Goal: Transaction & Acquisition: Purchase product/service

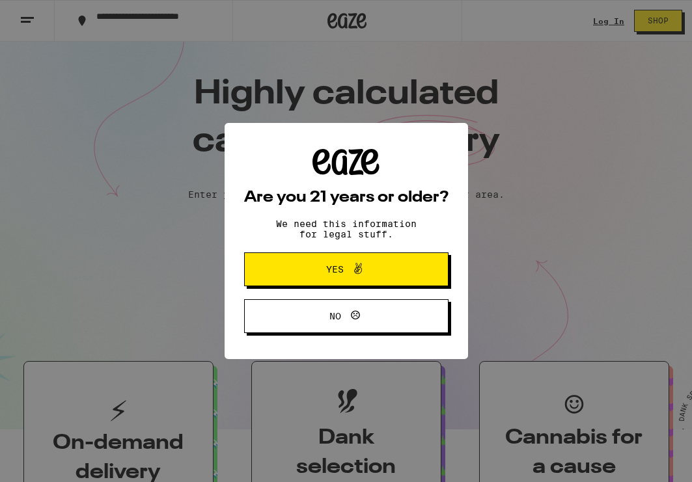
click at [358, 273] on icon at bounding box center [358, 269] width 16 height 16
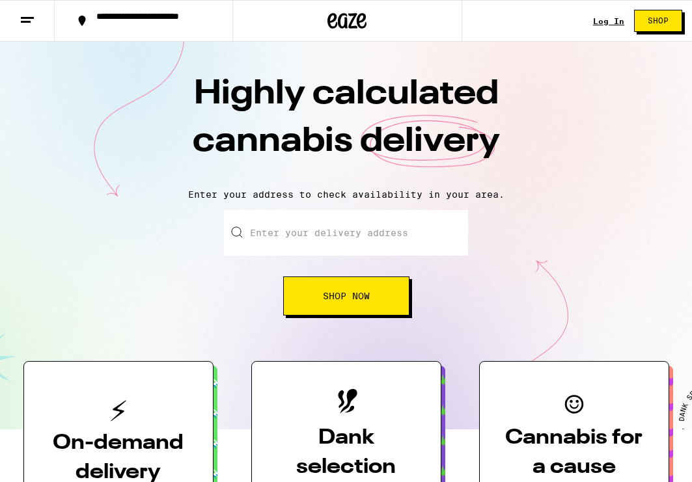
click at [337, 234] on input "Enter your delivery address" at bounding box center [346, 233] width 244 height 46
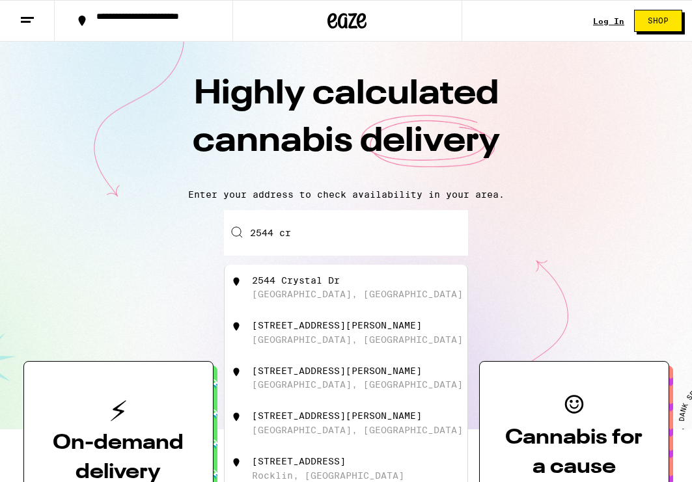
click at [296, 277] on div "2544 Crystal Dr" at bounding box center [296, 280] width 88 height 10
type input "[STREET_ADDRESS]"
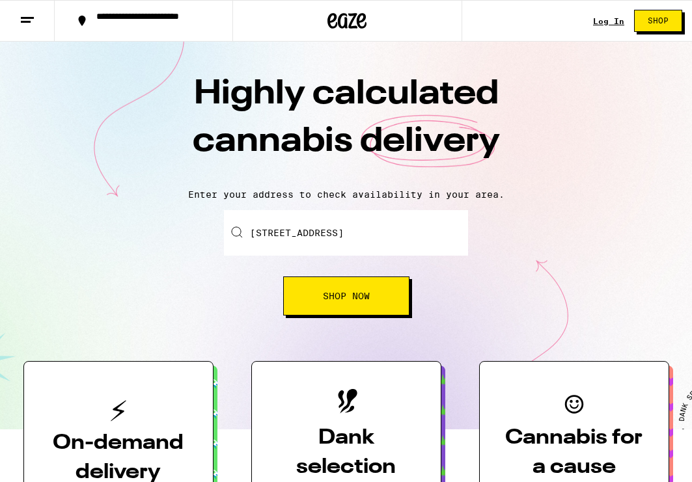
click at [356, 290] on button "Shop Now" at bounding box center [346, 296] width 126 height 39
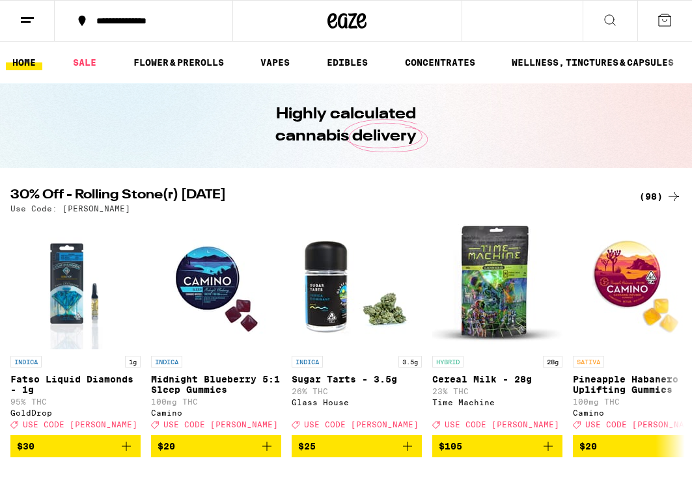
click at [611, 17] on icon at bounding box center [610, 20] width 16 height 16
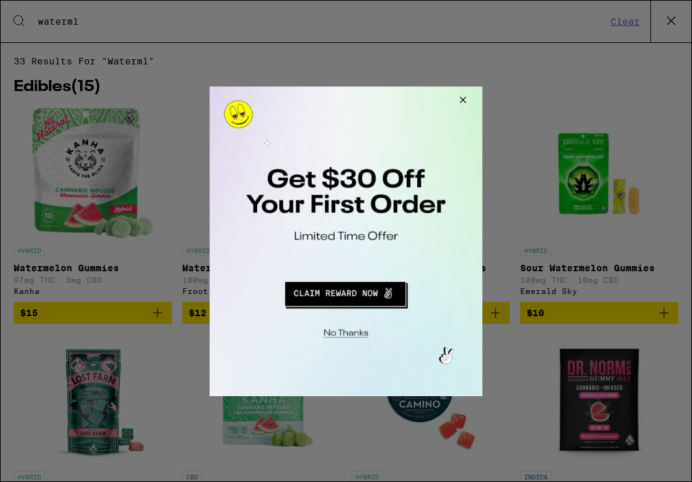
type input "waterml"
click at [630, 300] on div at bounding box center [346, 241] width 692 height 482
click at [362, 304] on button "Redirect to URL" at bounding box center [345, 291] width 227 height 31
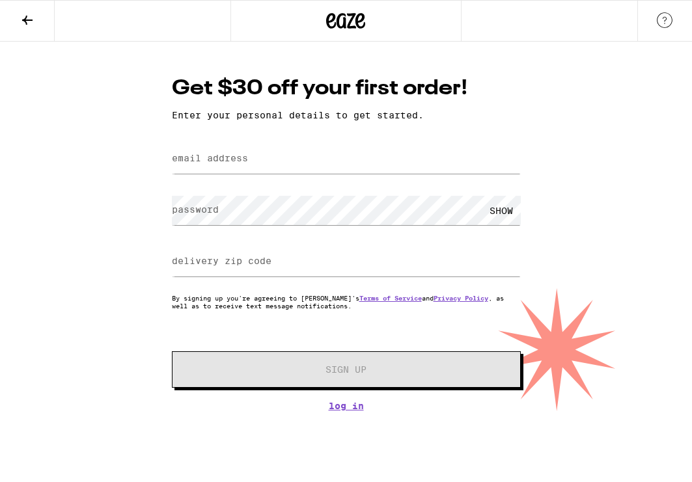
click at [46, 31] on button at bounding box center [27, 21] width 55 height 41
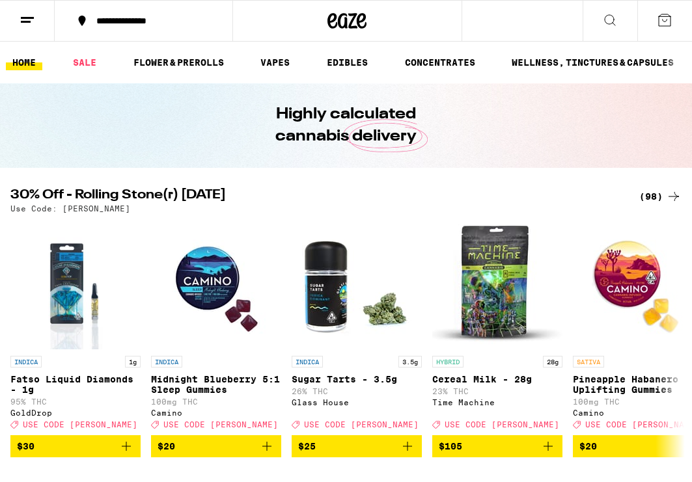
click at [609, 9] on button at bounding box center [610, 21] width 55 height 41
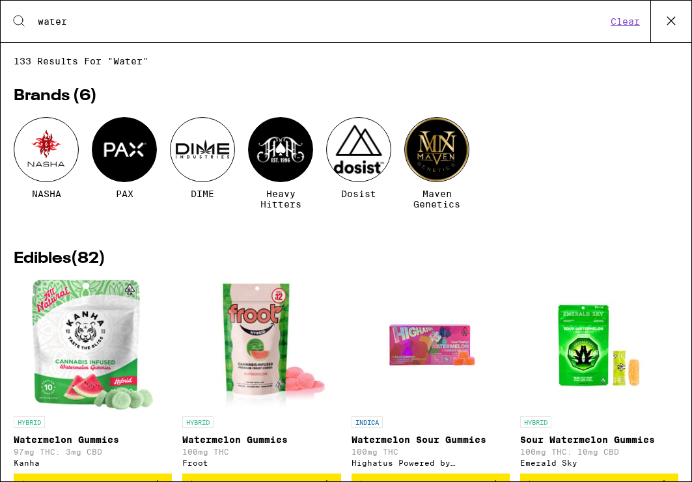
type input "water"
click at [581, 359] on img "Open page for Sour Watermelon Gummies from Emerald Sky" at bounding box center [599, 345] width 130 height 130
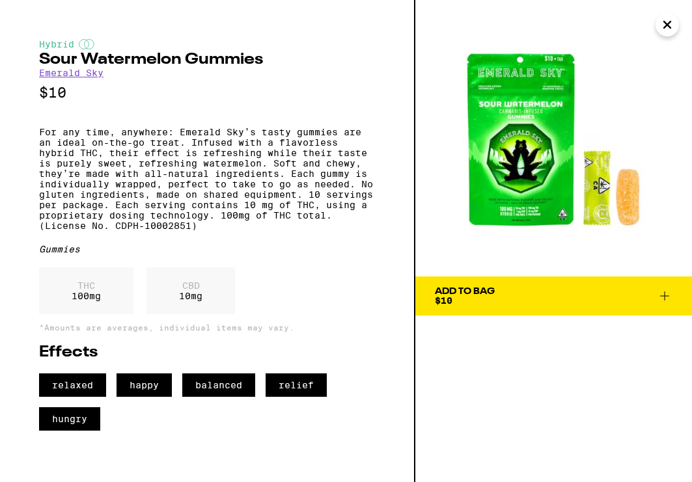
click at [534, 290] on span "Add To Bag $10" at bounding box center [554, 296] width 238 height 18
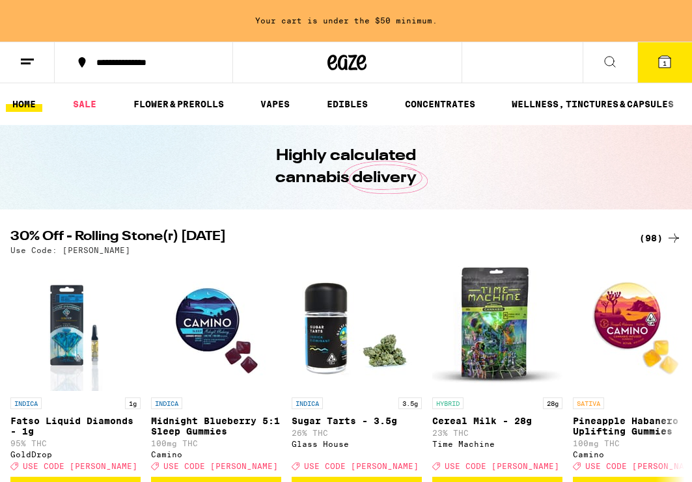
click at [512, 64] on div "**********" at bounding box center [346, 63] width 692 height 42
click at [607, 69] on button at bounding box center [610, 62] width 55 height 41
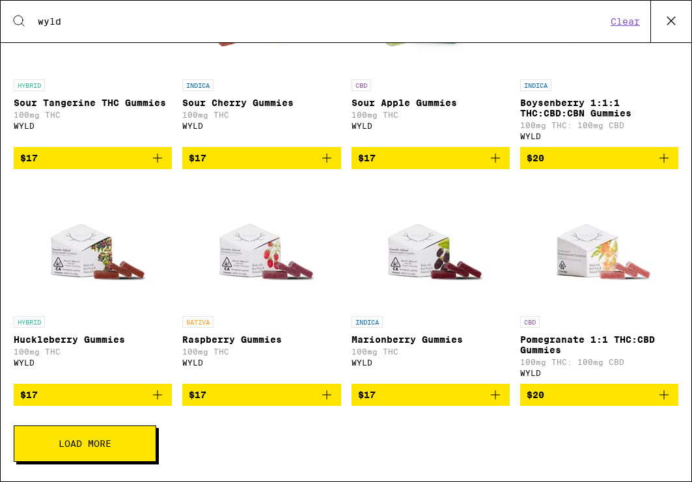
scroll to position [343, 0]
click at [145, 394] on span "$17" at bounding box center [92, 395] width 145 height 16
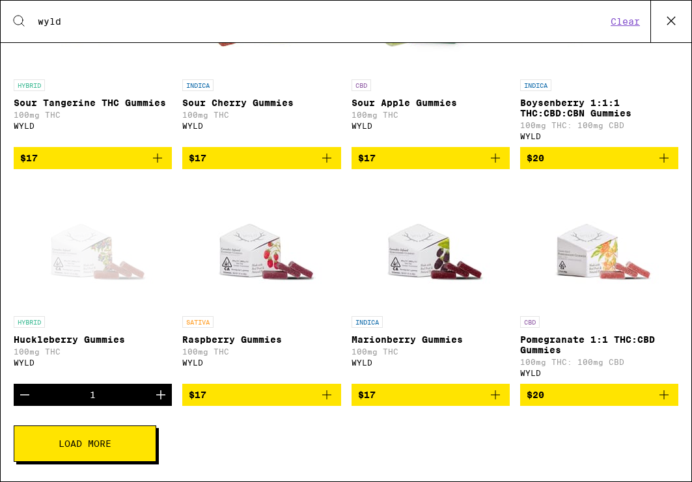
click at [493, 398] on icon "Add to bag" at bounding box center [496, 395] width 16 height 16
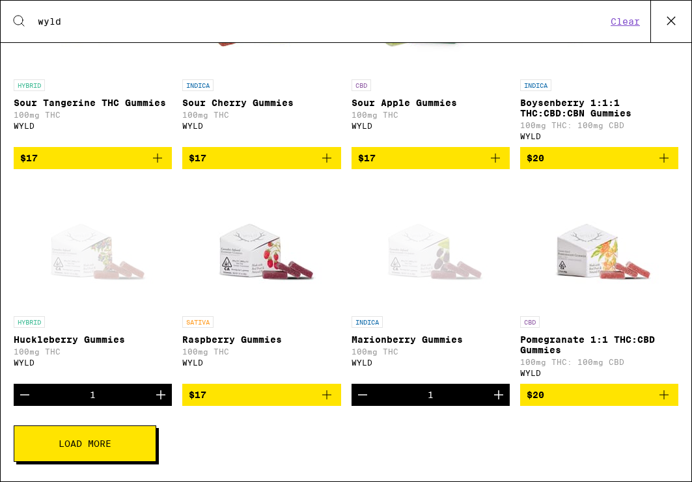
click at [327, 395] on icon "Add to bag" at bounding box center [327, 395] width 16 height 16
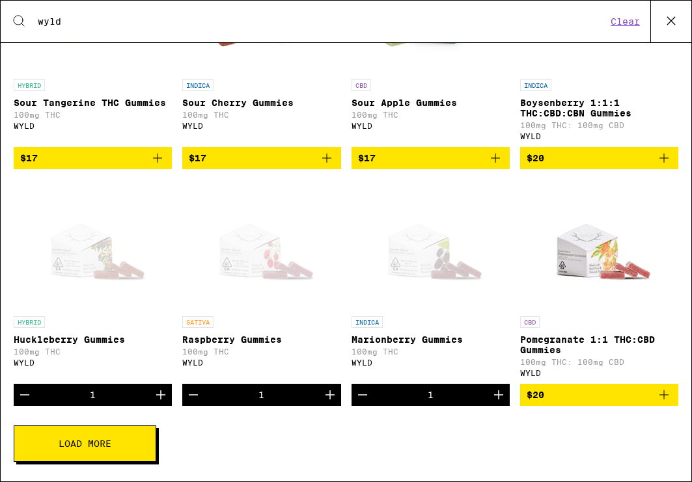
click at [20, 16] on icon at bounding box center [19, 21] width 10 height 10
click at [72, 29] on div "Search for Products wyld Clear" at bounding box center [346, 22] width 691 height 42
click at [270, 25] on input "wyld" at bounding box center [322, 22] width 570 height 12
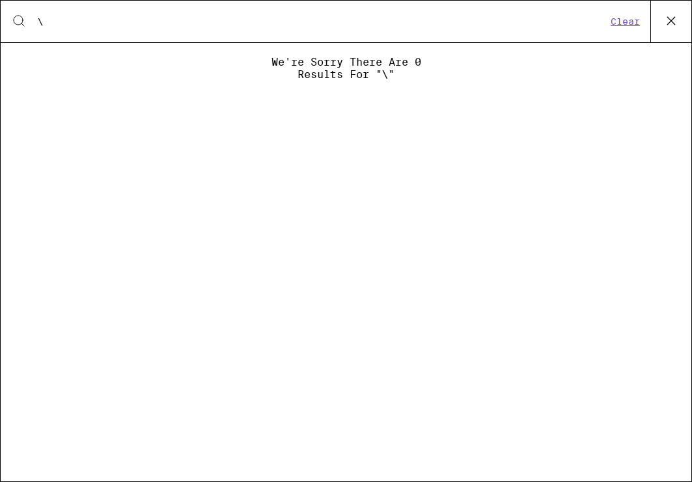
type input "\"
click at [660, 26] on button at bounding box center [670, 22] width 41 height 42
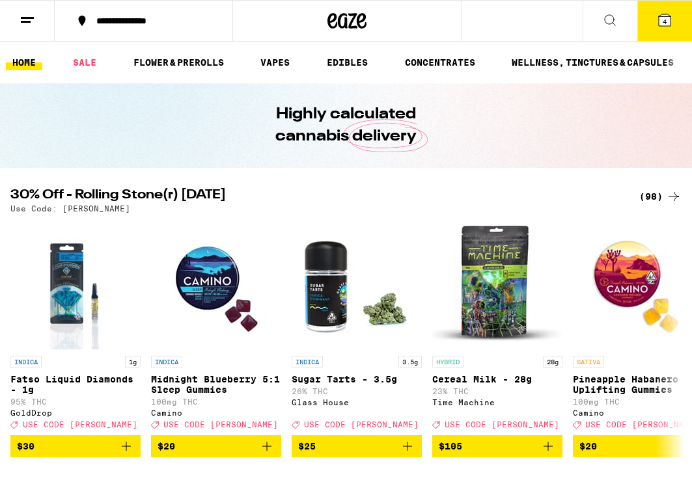
click at [596, 8] on button at bounding box center [610, 21] width 55 height 41
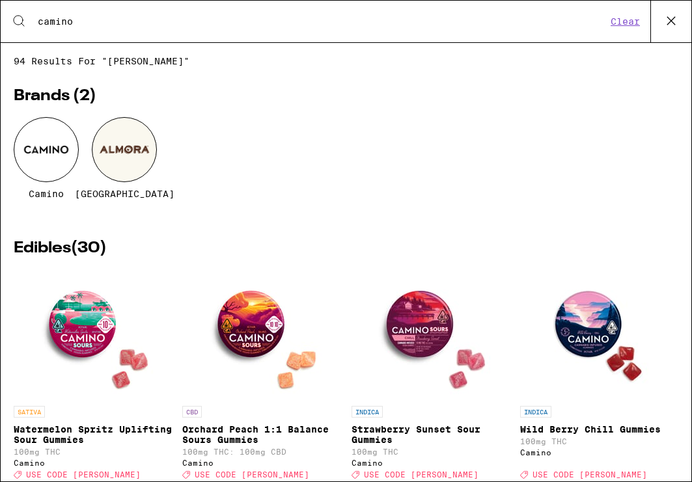
type input "camino"
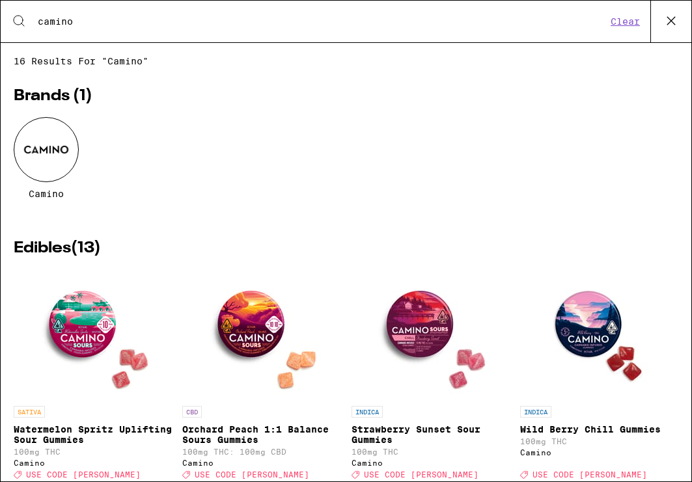
click at [46, 139] on div at bounding box center [46, 149] width 65 height 65
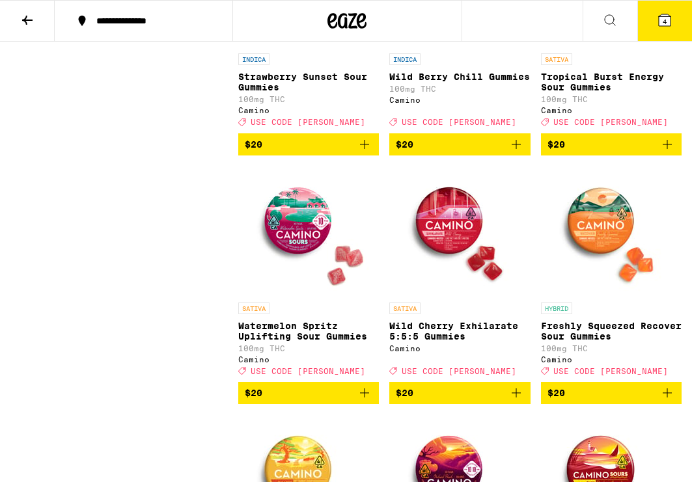
scroll to position [824, 0]
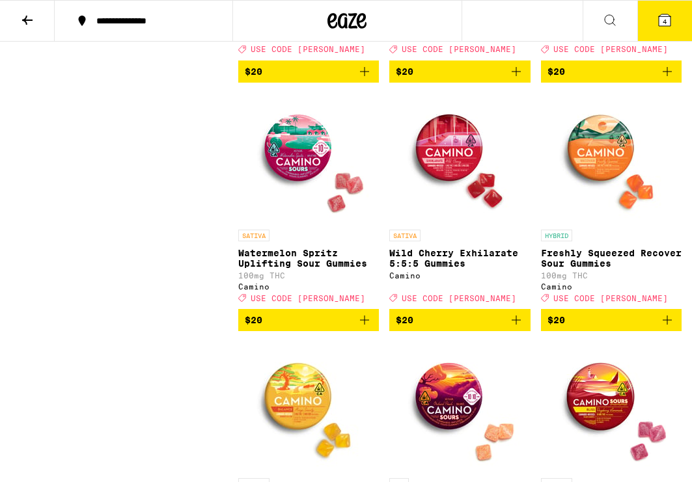
click at [370, 328] on icon "Add to bag" at bounding box center [365, 321] width 16 height 16
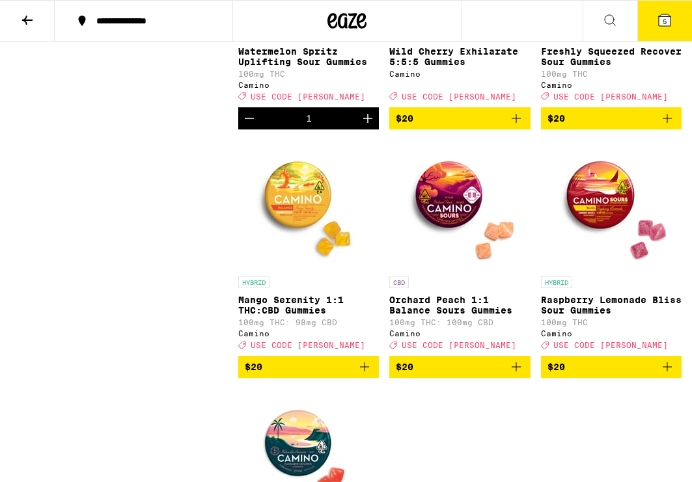
scroll to position [1035, 0]
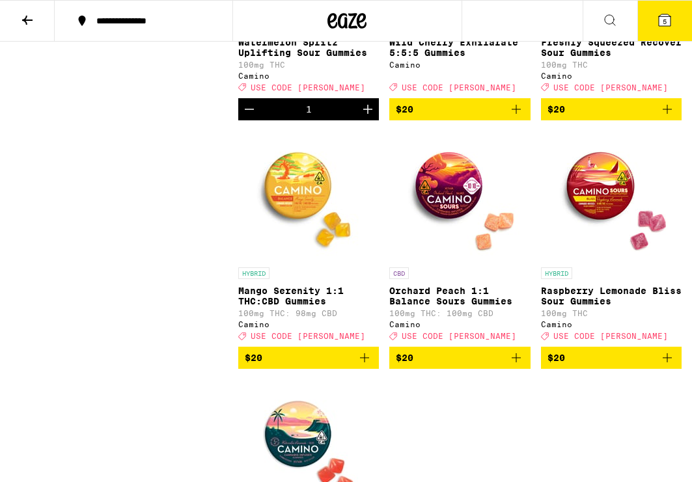
click at [520, 366] on icon "Add to bag" at bounding box center [517, 358] width 16 height 16
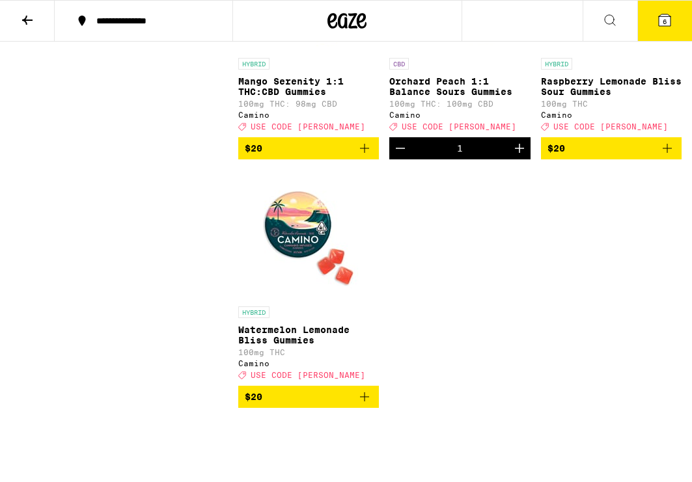
scroll to position [1257, 0]
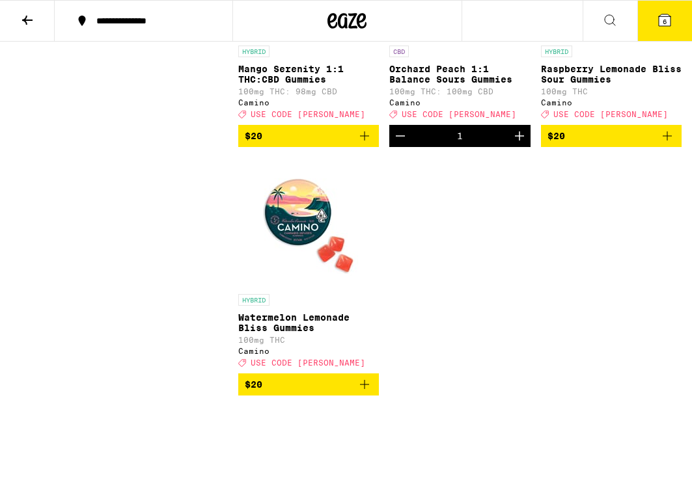
click at [666, 18] on span "6" at bounding box center [665, 22] width 4 height 8
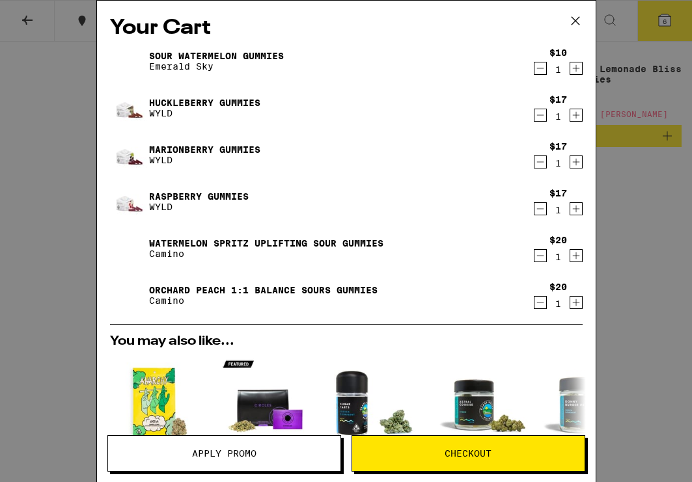
click at [267, 467] on button "Apply Promo" at bounding box center [224, 454] width 234 height 36
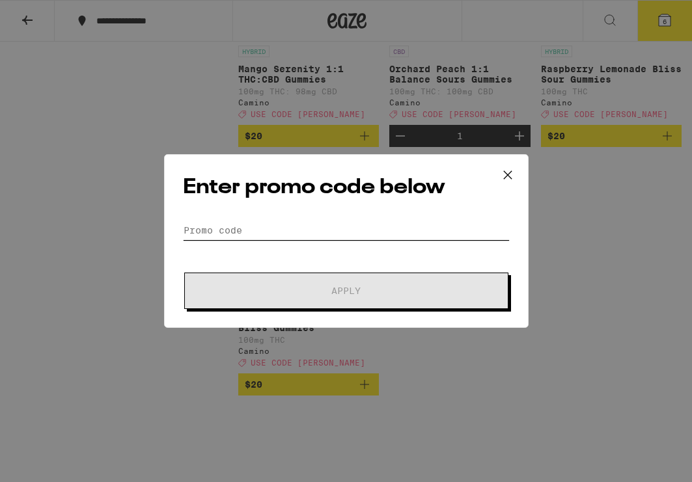
click at [382, 232] on input "Promo Code" at bounding box center [346, 231] width 327 height 20
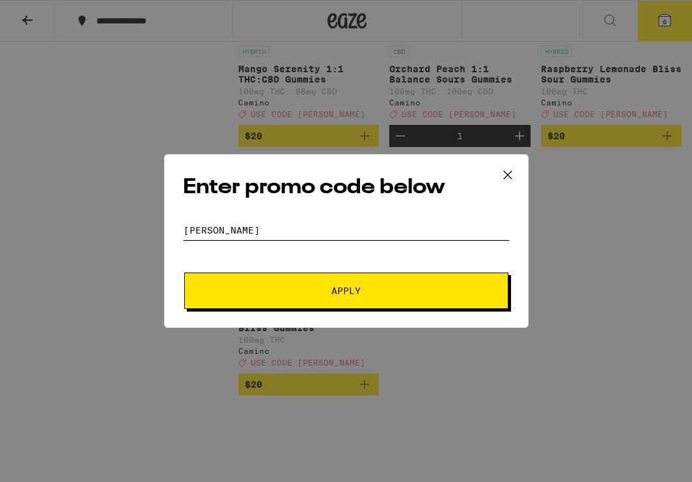
type input "stoner"
click at [184, 273] on button "Apply" at bounding box center [346, 291] width 324 height 36
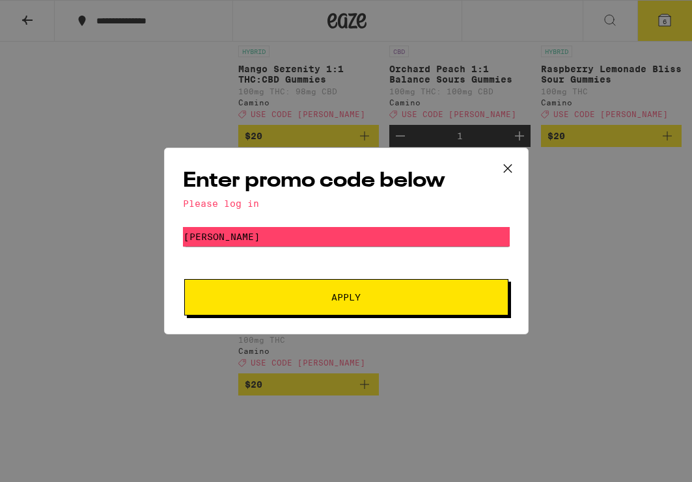
click at [372, 301] on span "Apply" at bounding box center [346, 297] width 234 height 9
click at [514, 168] on icon at bounding box center [508, 169] width 20 height 20
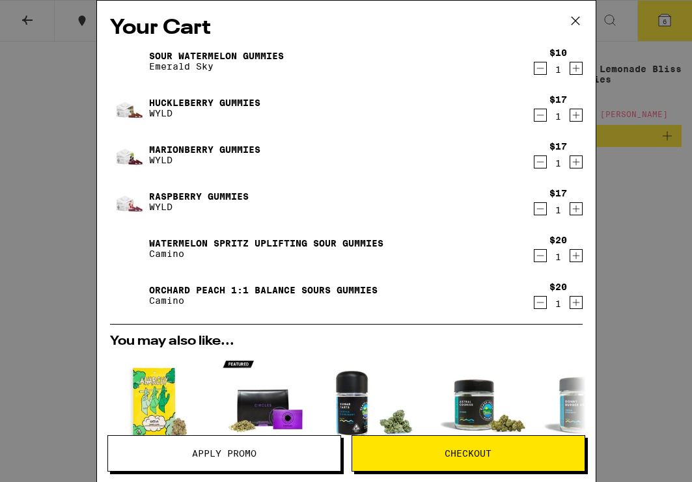
click at [668, 120] on div "Your Cart Sour Watermelon Gummies Emerald Sky $10 1 Huckleberry Gummies WYLD $1…" at bounding box center [346, 241] width 692 height 482
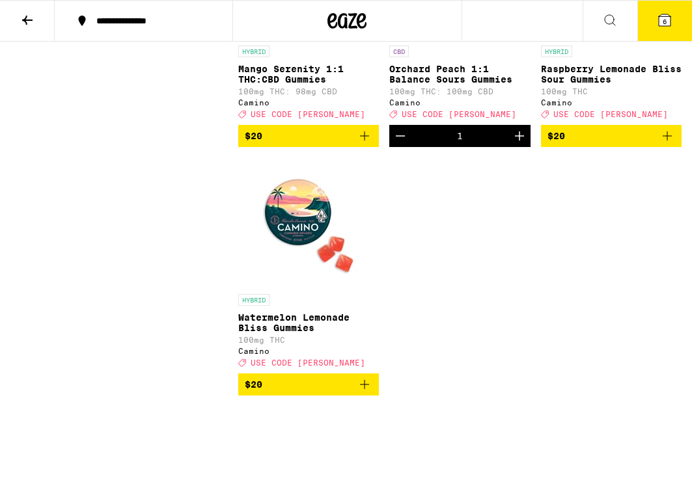
click at [343, 24] on icon at bounding box center [348, 21] width 20 height 16
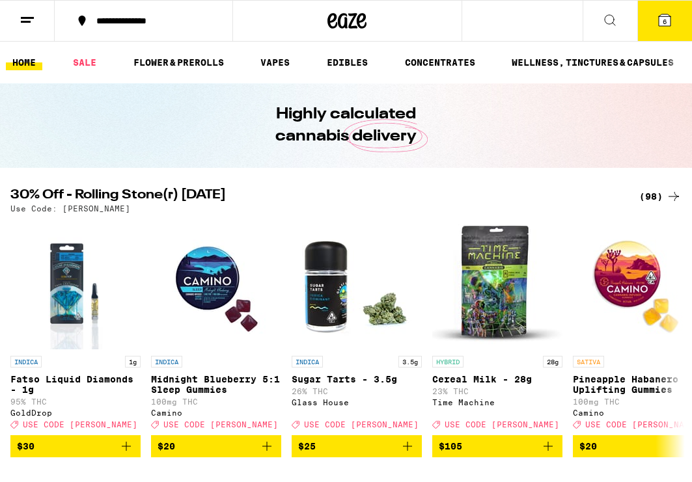
click at [35, 18] on button at bounding box center [27, 21] width 55 height 41
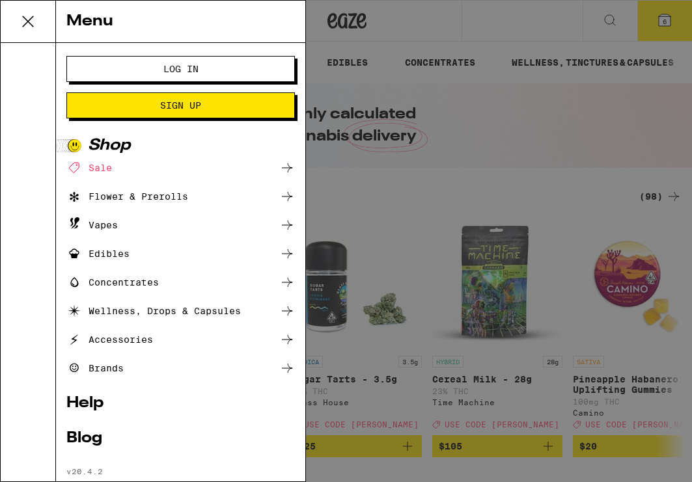
click at [186, 77] on button "Log In" at bounding box center [180, 69] width 229 height 26
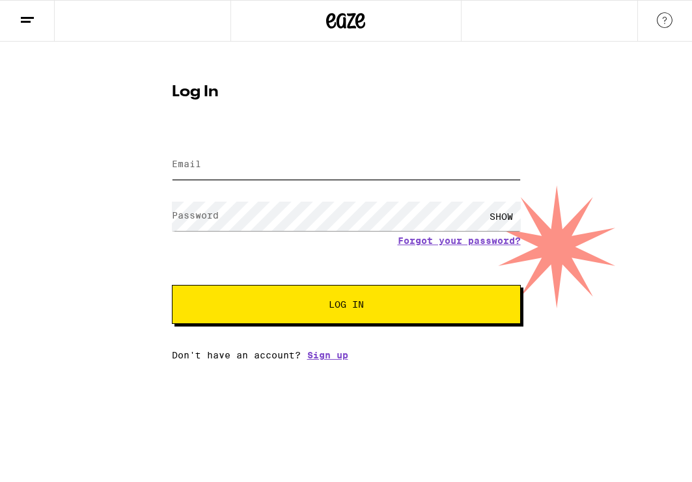
click at [262, 160] on input "Email" at bounding box center [346, 164] width 349 height 29
type input "janicehkim@gmail.com"
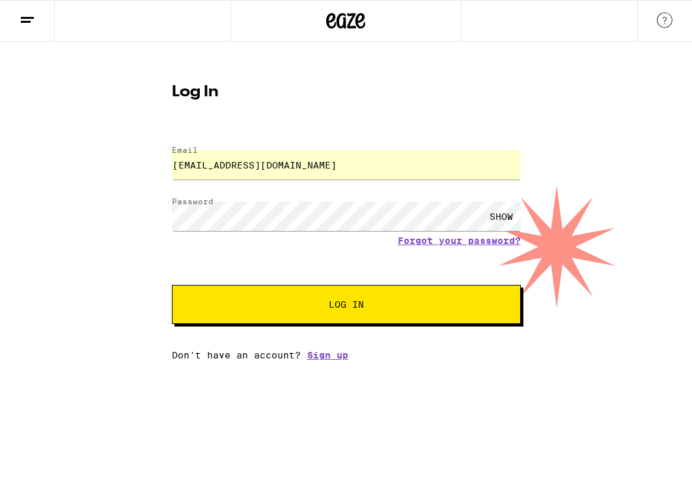
click at [303, 314] on button "Log In" at bounding box center [346, 304] width 349 height 39
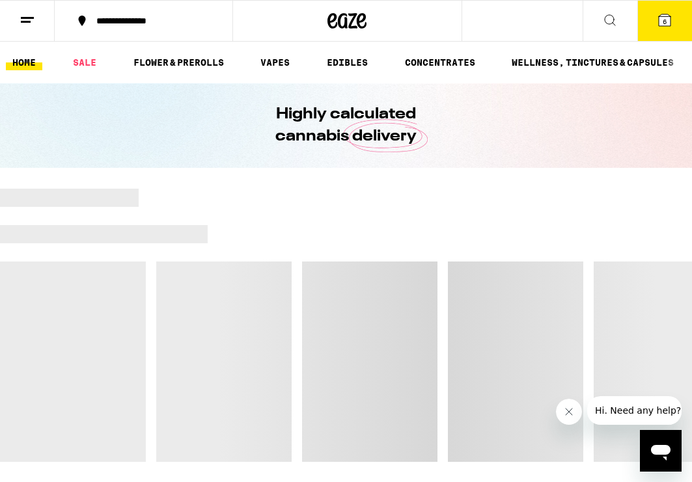
click at [656, 21] on button "6" at bounding box center [664, 21] width 55 height 40
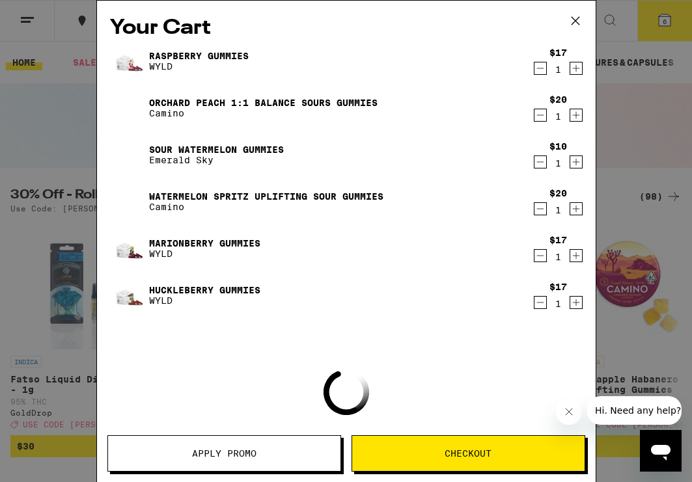
click at [258, 459] on button "Apply Promo" at bounding box center [224, 454] width 234 height 36
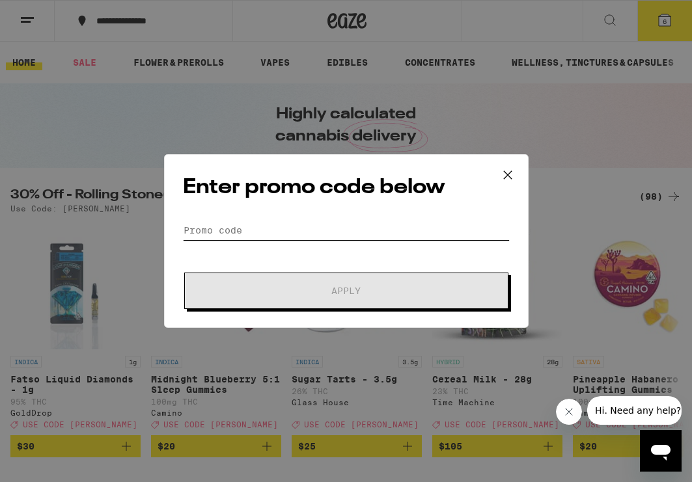
click at [354, 224] on input "Promo Code" at bounding box center [346, 231] width 327 height 20
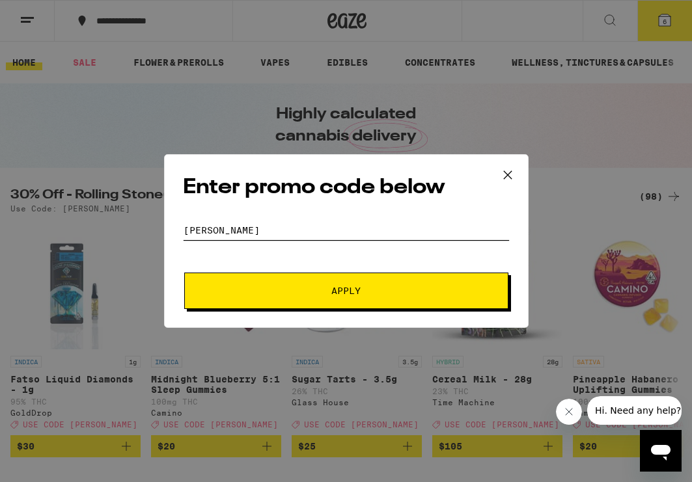
type input "stoner"
click at [184, 273] on button "Apply" at bounding box center [346, 291] width 324 height 36
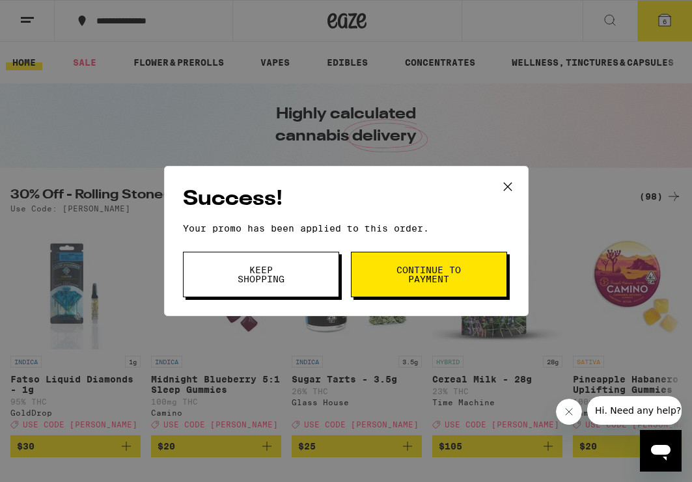
click at [402, 270] on span "Continue to payment" at bounding box center [429, 275] width 66 height 18
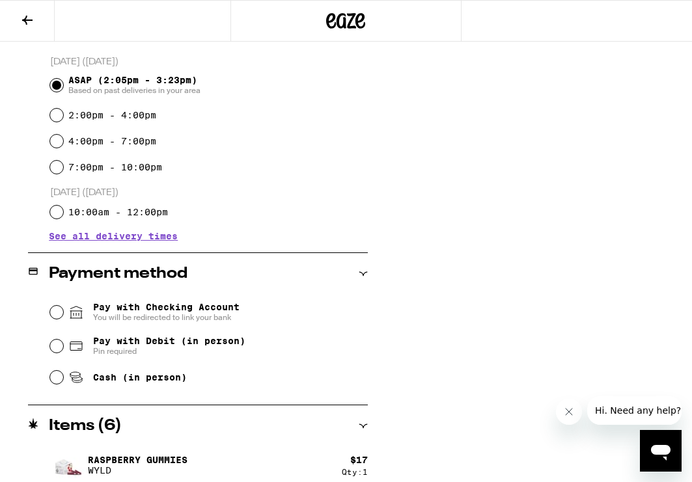
scroll to position [349, 0]
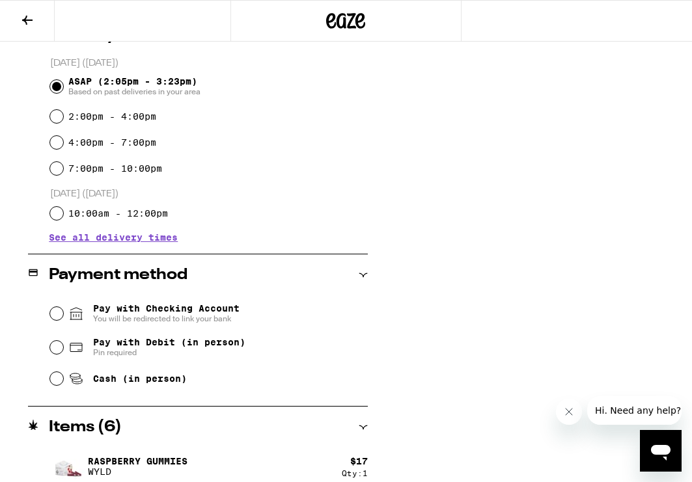
click at [62, 239] on span "See all delivery times" at bounding box center [113, 237] width 129 height 9
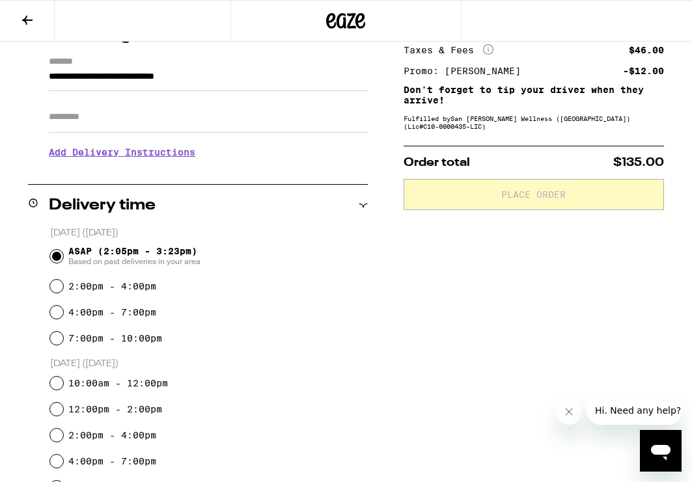
scroll to position [0, 0]
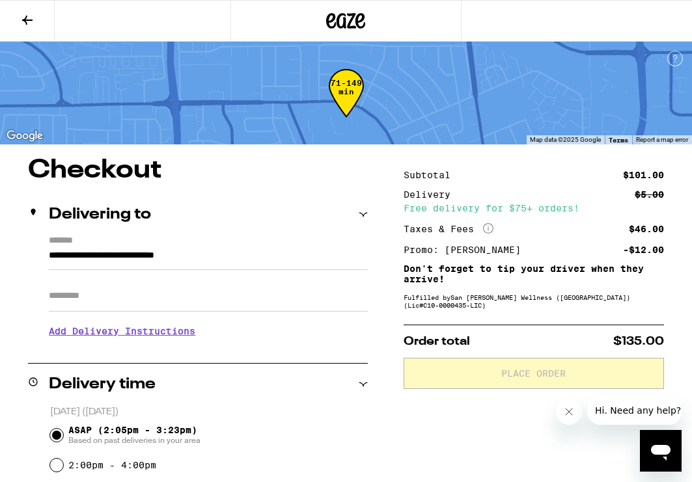
click at [572, 411] on icon "Close message from company" at bounding box center [569, 412] width 10 height 10
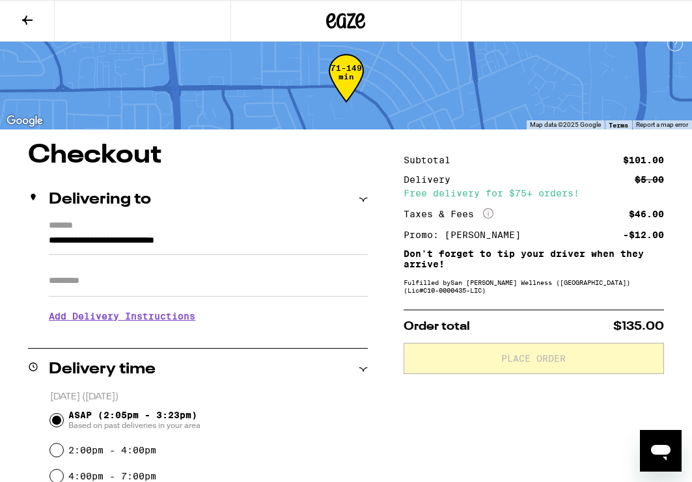
scroll to position [20, 0]
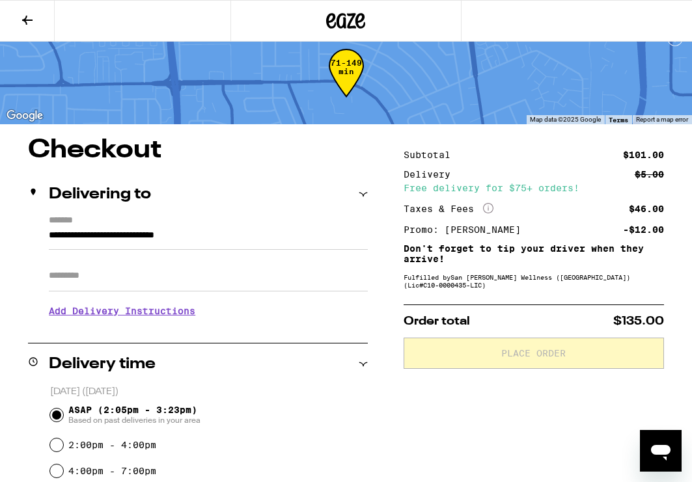
click at [490, 208] on icon "More Info" at bounding box center [488, 208] width 10 height 10
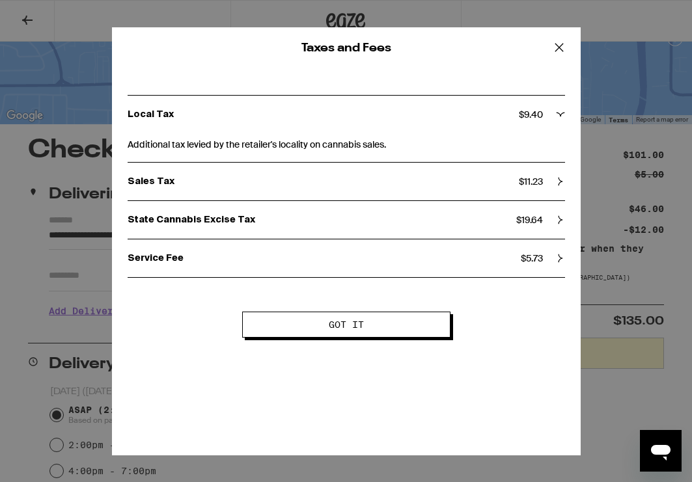
click at [560, 48] on icon at bounding box center [559, 47] width 8 height 8
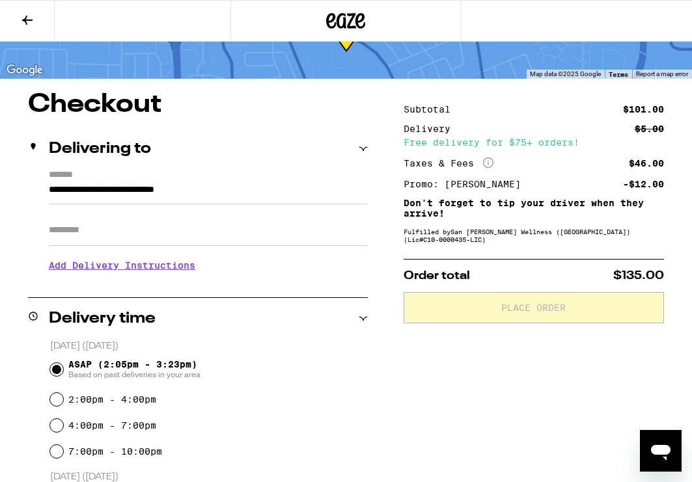
scroll to position [67, 0]
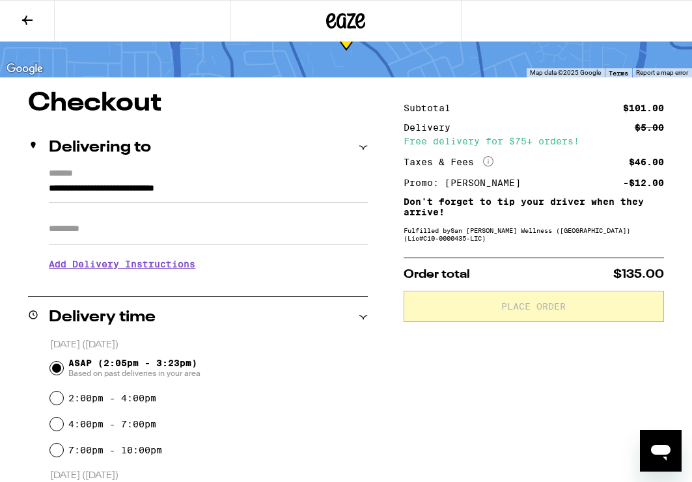
click at [71, 398] on label "2:00pm - 4:00pm" at bounding box center [112, 398] width 88 height 10
click at [63, 398] on input "2:00pm - 4:00pm" at bounding box center [56, 398] width 13 height 13
radio input "true"
click at [60, 426] on input "4:00pm - 7:00pm" at bounding box center [56, 424] width 13 height 13
radio input "true"
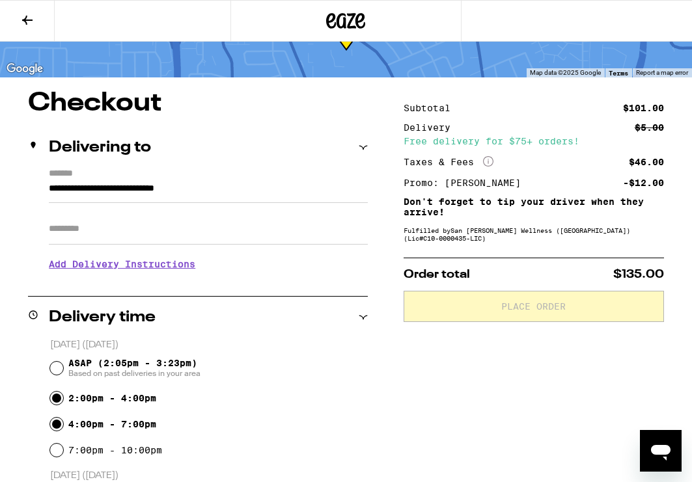
click at [57, 400] on input "2:00pm - 4:00pm" at bounding box center [56, 398] width 13 height 13
radio input "true"
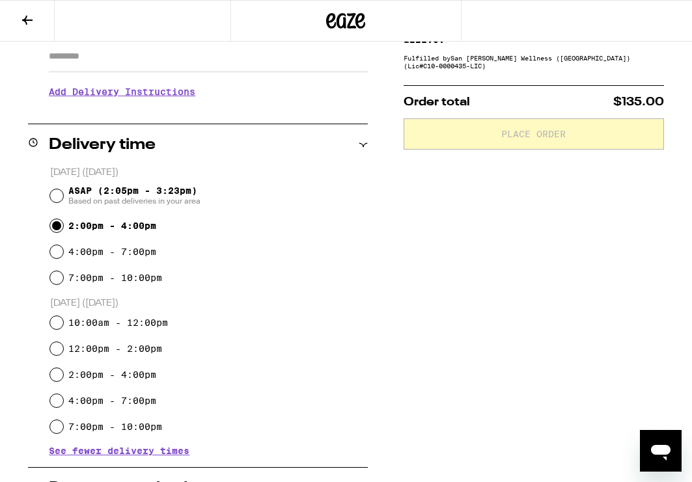
scroll to position [294, 0]
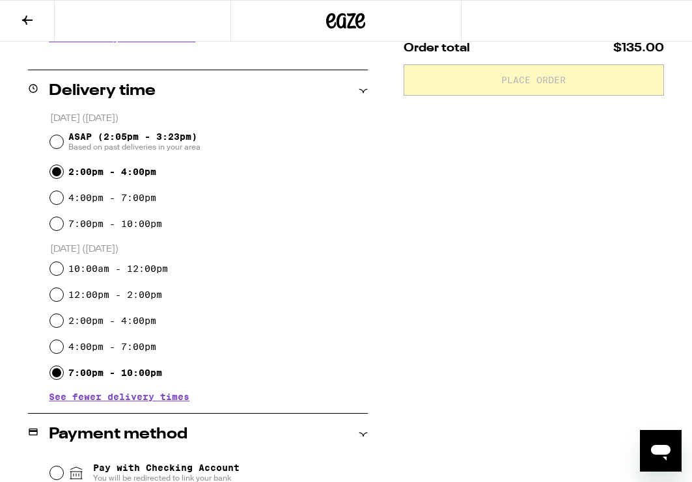
click at [55, 373] on input "7:00pm - 10:00pm" at bounding box center [56, 373] width 13 height 13
radio input "true"
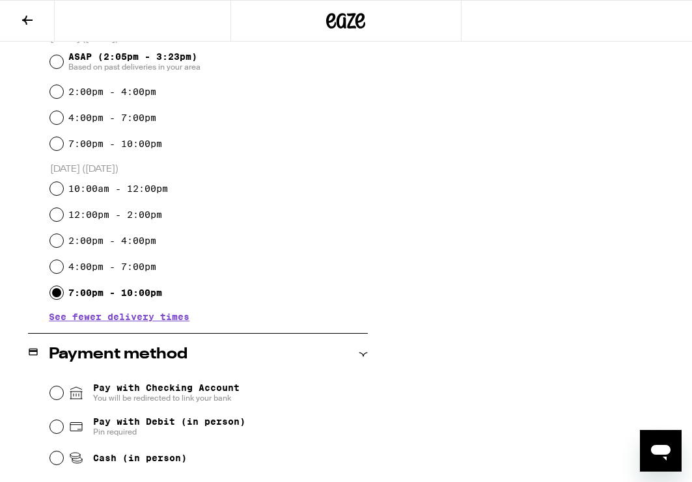
scroll to position [376, 0]
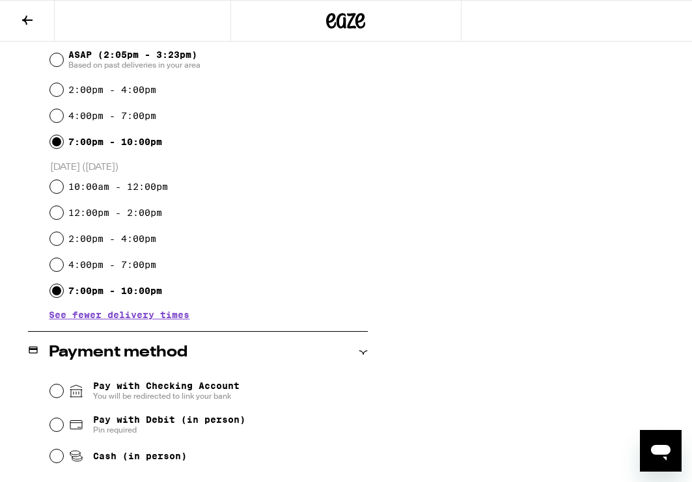
click at [59, 142] on input "7:00pm - 10:00pm" at bounding box center [56, 141] width 13 height 13
radio input "true"
